Goal: Check status: Check status

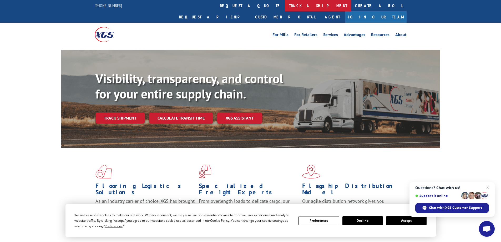
click at [285, 7] on link "track a shipment" at bounding box center [318, 5] width 66 height 11
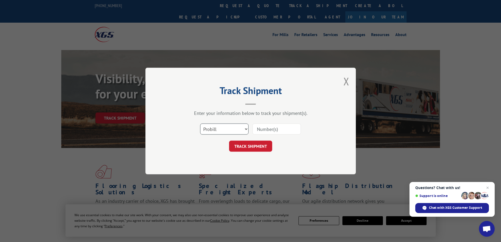
click at [245, 127] on select "Select category... Probill BOL PO" at bounding box center [224, 128] width 48 height 11
select select "po"
click at [200, 123] on select "Select category... Probill BOL PO" at bounding box center [224, 128] width 48 height 11
click at [269, 131] on input at bounding box center [277, 128] width 48 height 11
type input "17533204"
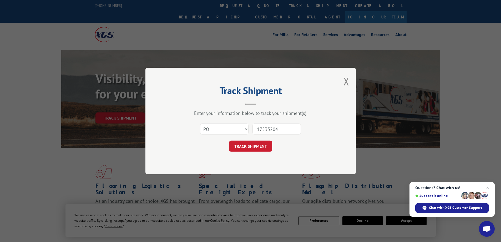
click button "TRACK SHIPMENT" at bounding box center [250, 146] width 43 height 11
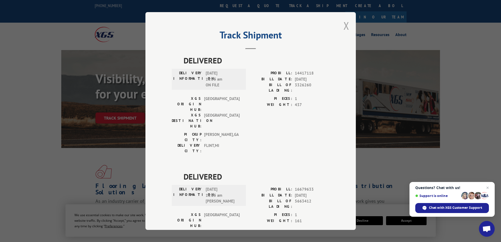
click at [345, 24] on button "Close modal" at bounding box center [347, 26] width 6 height 14
